Goal: Register for event/course

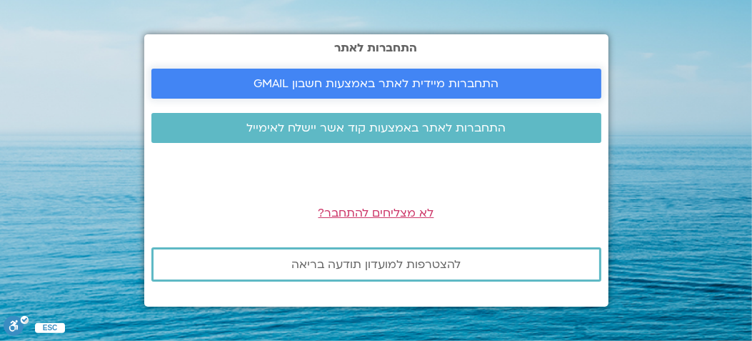
click at [339, 87] on span "התחברות מיידית לאתר באמצעות חשבון GMAIL" at bounding box center [376, 83] width 245 height 13
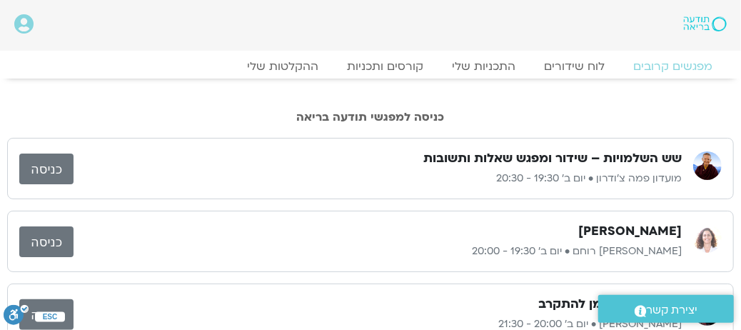
click at [471, 159] on h3 "שש השלמויות – שידור ומפגש שאלות ותשובות" at bounding box center [552, 158] width 259 height 17
click at [52, 171] on link "כניסה" at bounding box center [46, 169] width 54 height 31
